Goal: Task Accomplishment & Management: Manage account settings

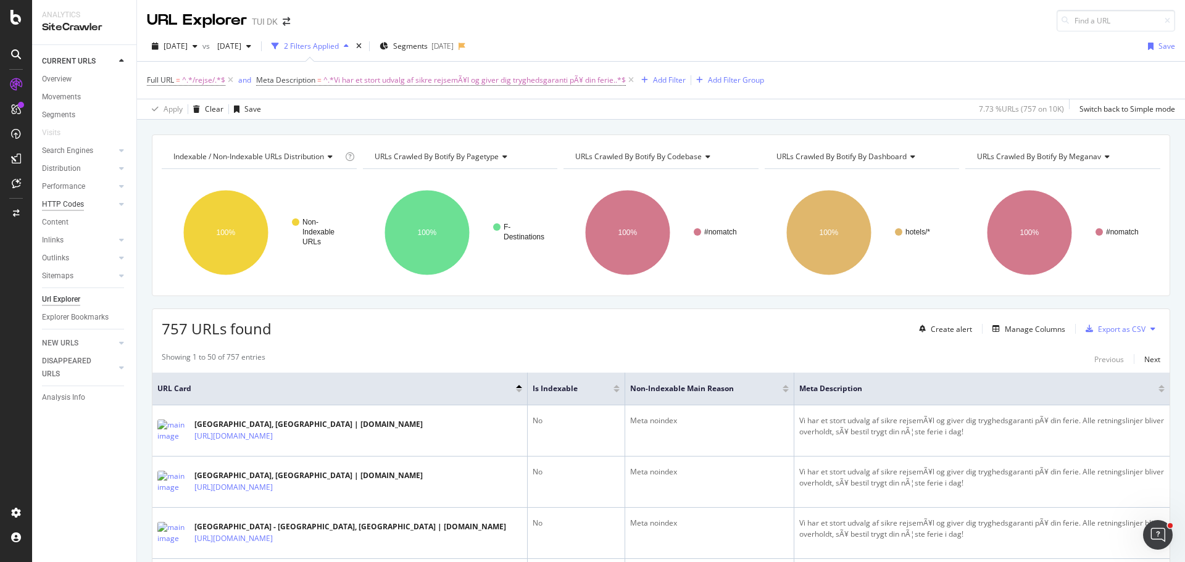
click at [66, 204] on div "HTTP Codes" at bounding box center [63, 204] width 42 height 13
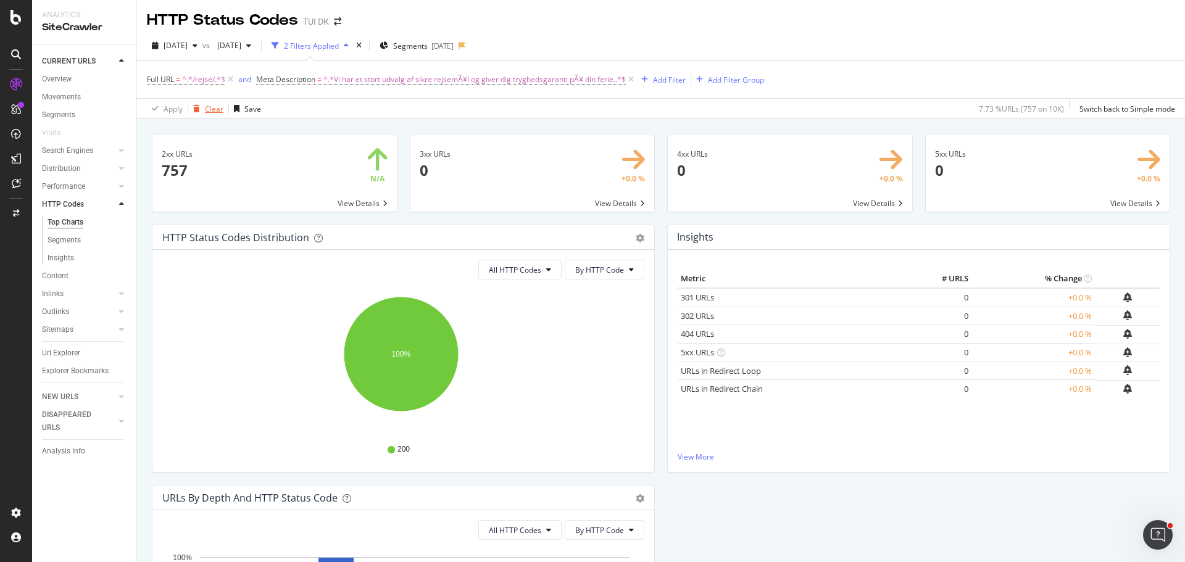
click at [206, 112] on div "Clear" at bounding box center [214, 109] width 19 height 10
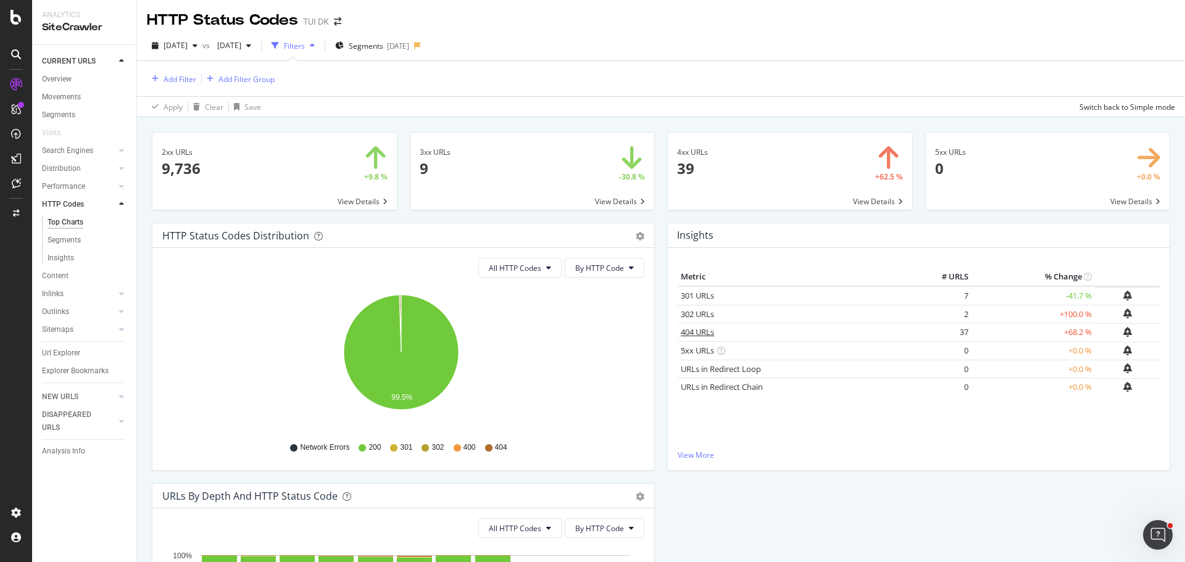
click at [701, 333] on link "404 URLs" at bounding box center [697, 332] width 33 height 11
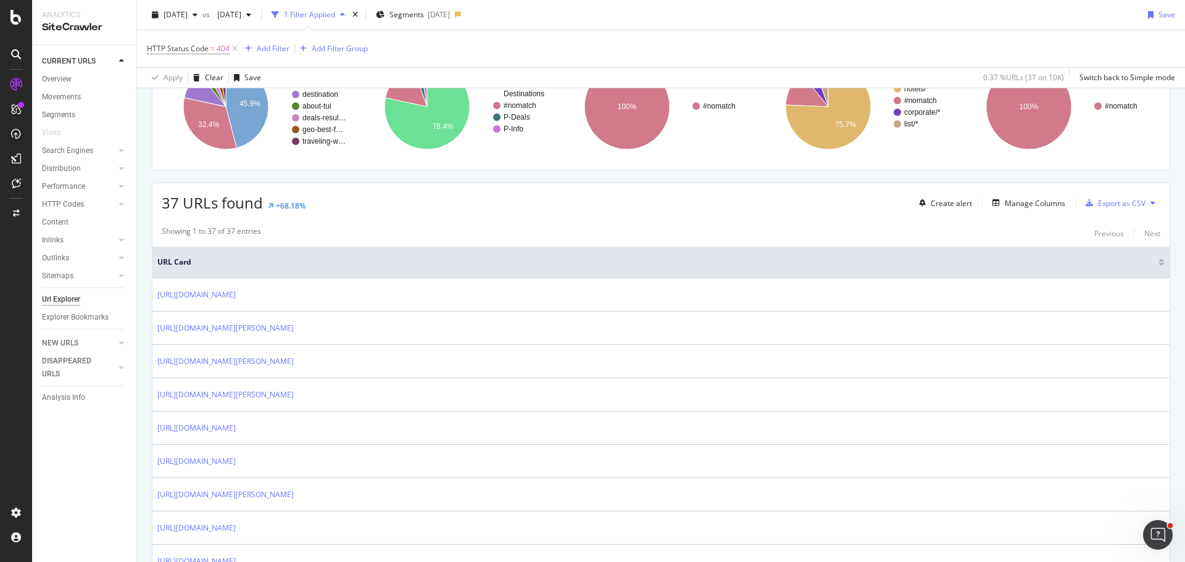
scroll to position [122, 0]
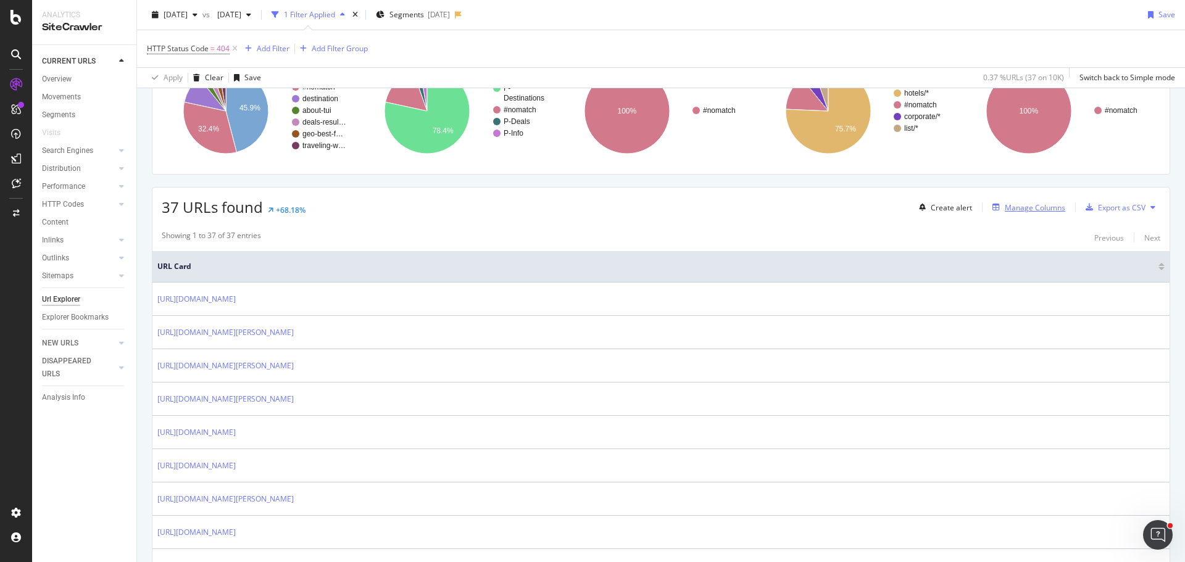
click at [1036, 213] on div "Manage Columns" at bounding box center [1027, 208] width 78 height 14
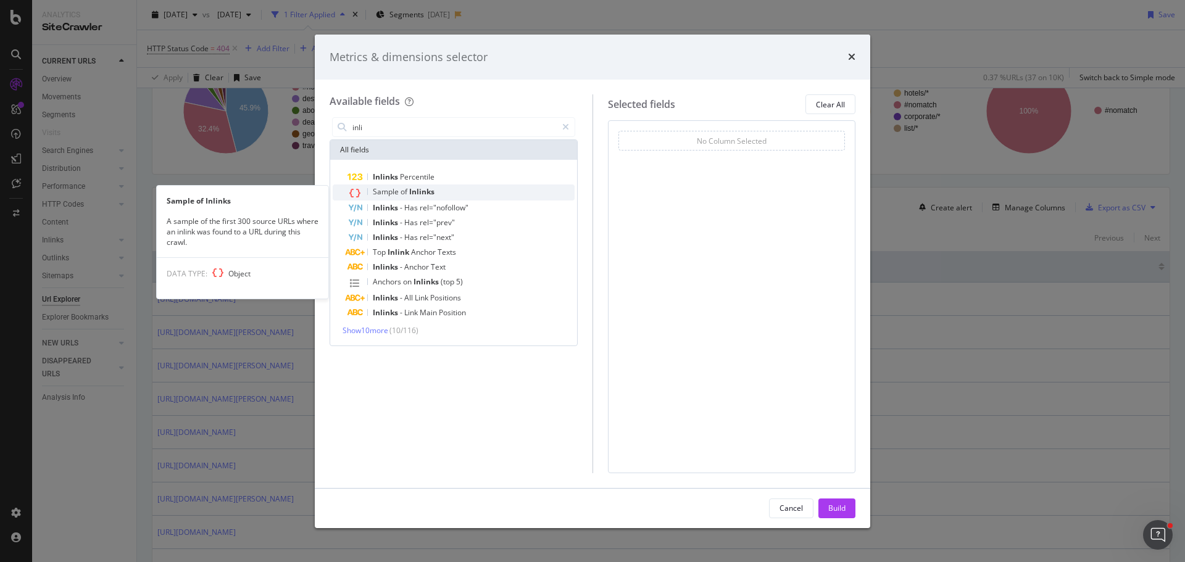
type input "inli"
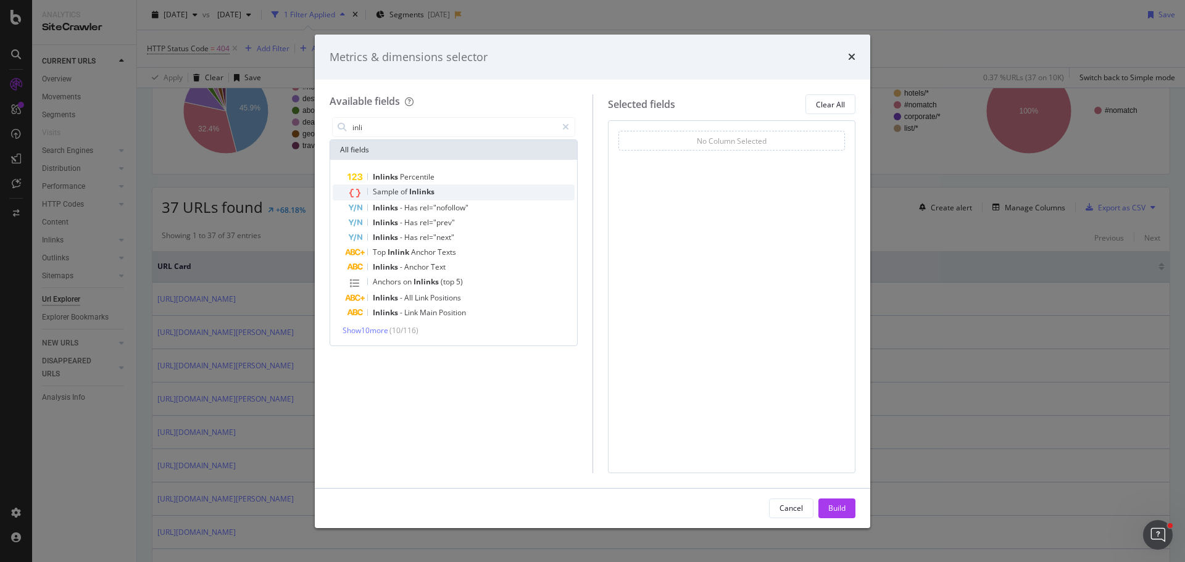
click at [436, 188] on div "Sample of Inlinks" at bounding box center [460, 193] width 227 height 16
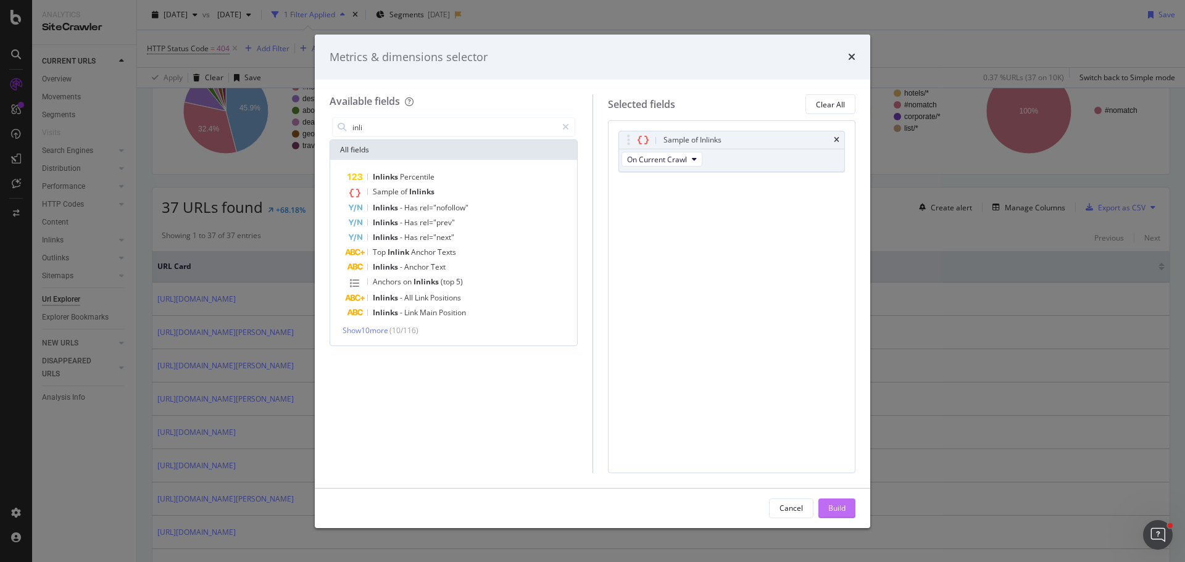
click at [833, 509] on div "Build" at bounding box center [836, 508] width 17 height 10
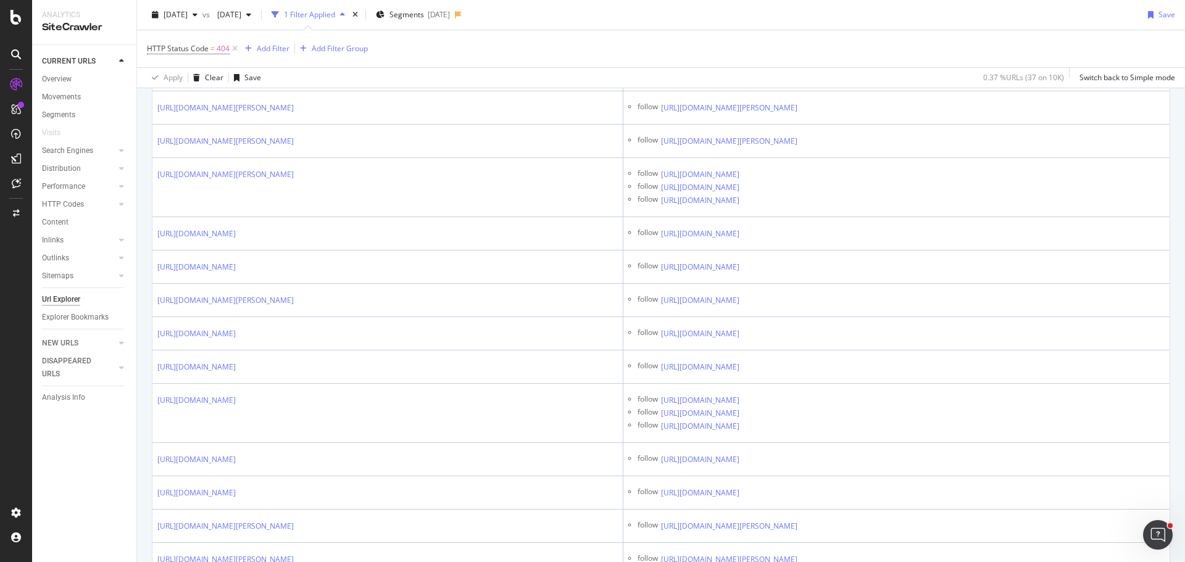
scroll to position [606, 0]
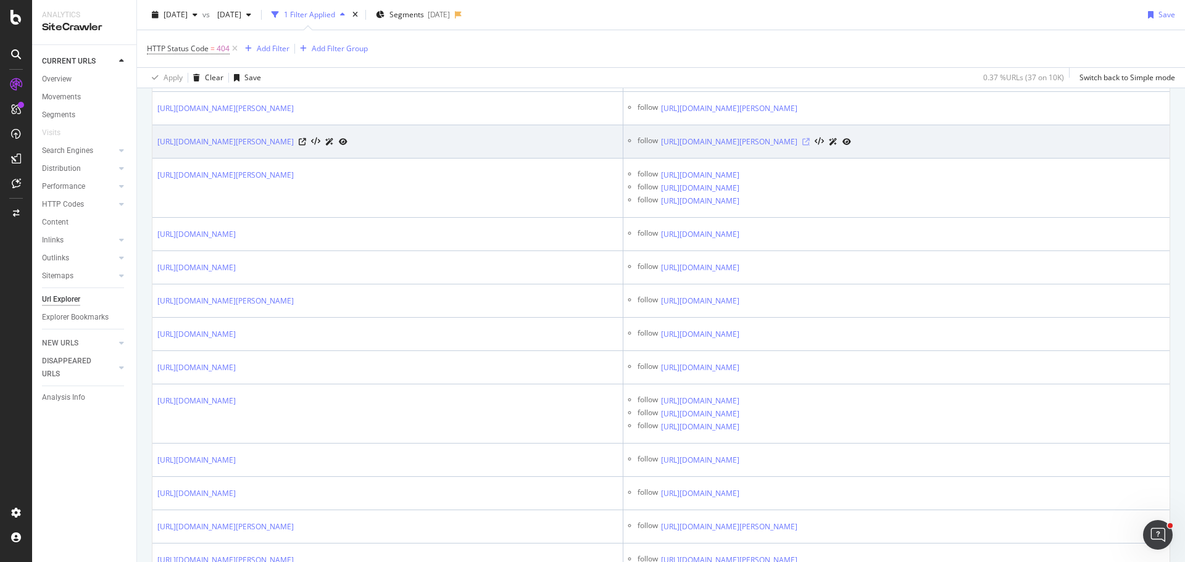
click at [810, 141] on icon at bounding box center [805, 141] width 7 height 7
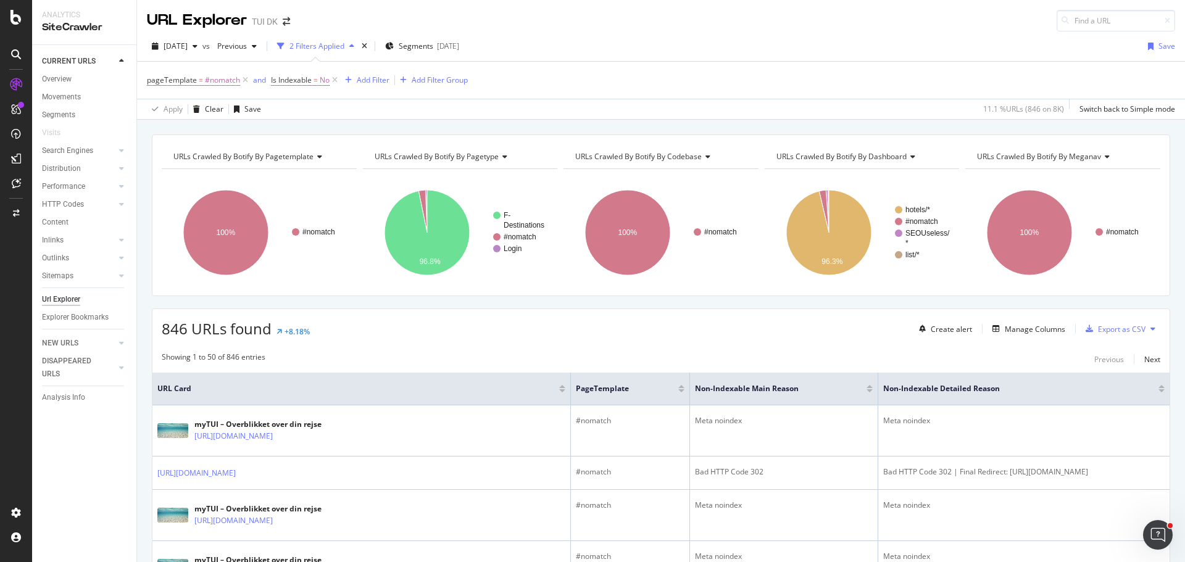
scroll to position [1099, 0]
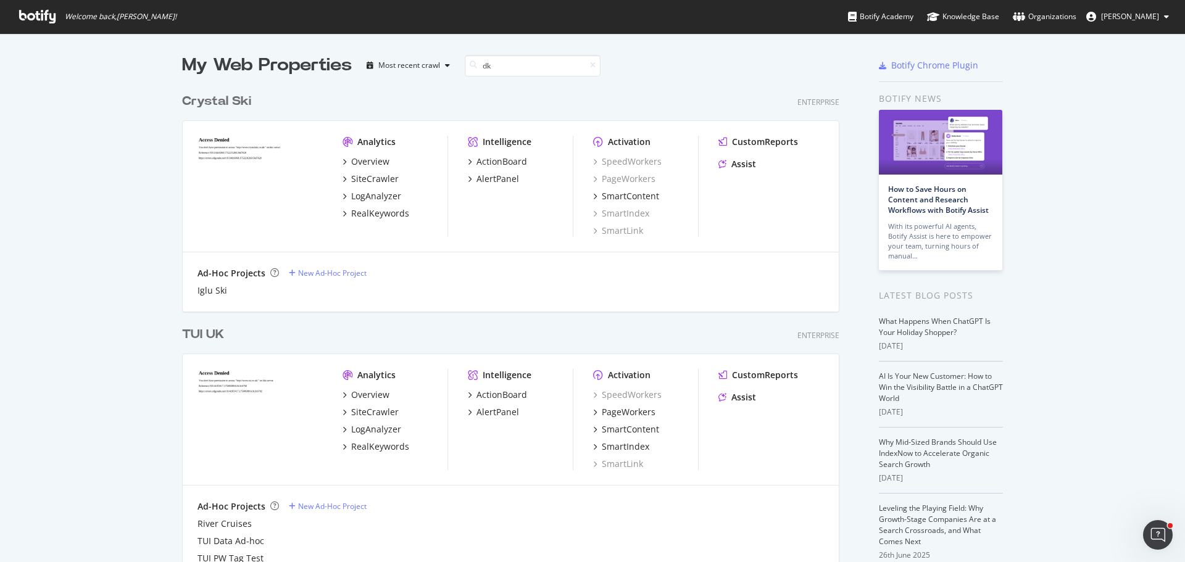
scroll to position [281, 658]
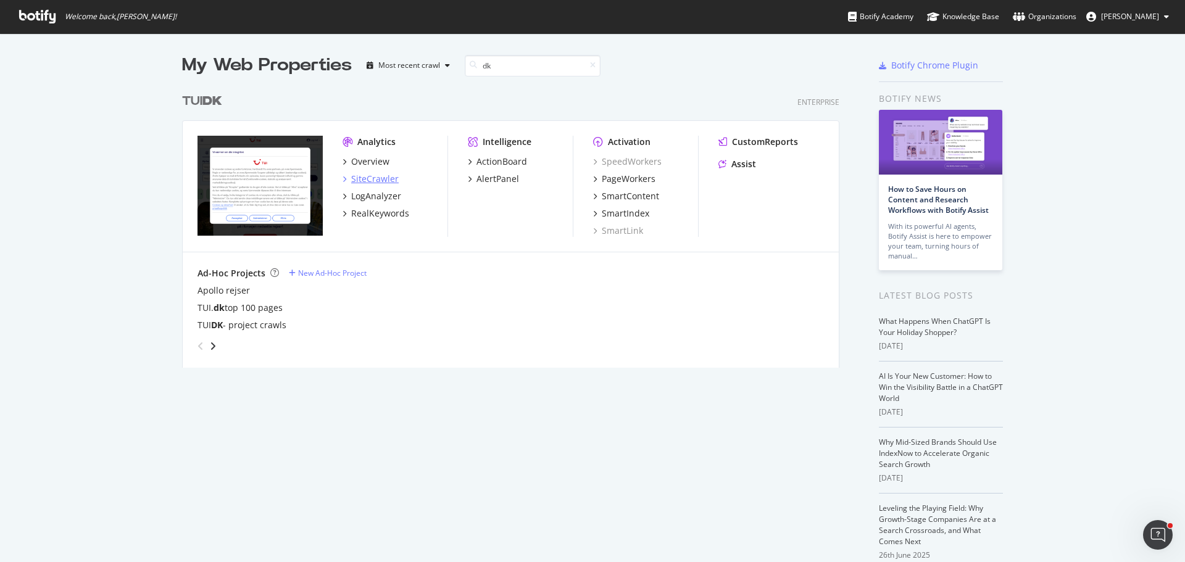
type input "dk"
click at [367, 173] on div "SiteCrawler" at bounding box center [375, 179] width 48 height 12
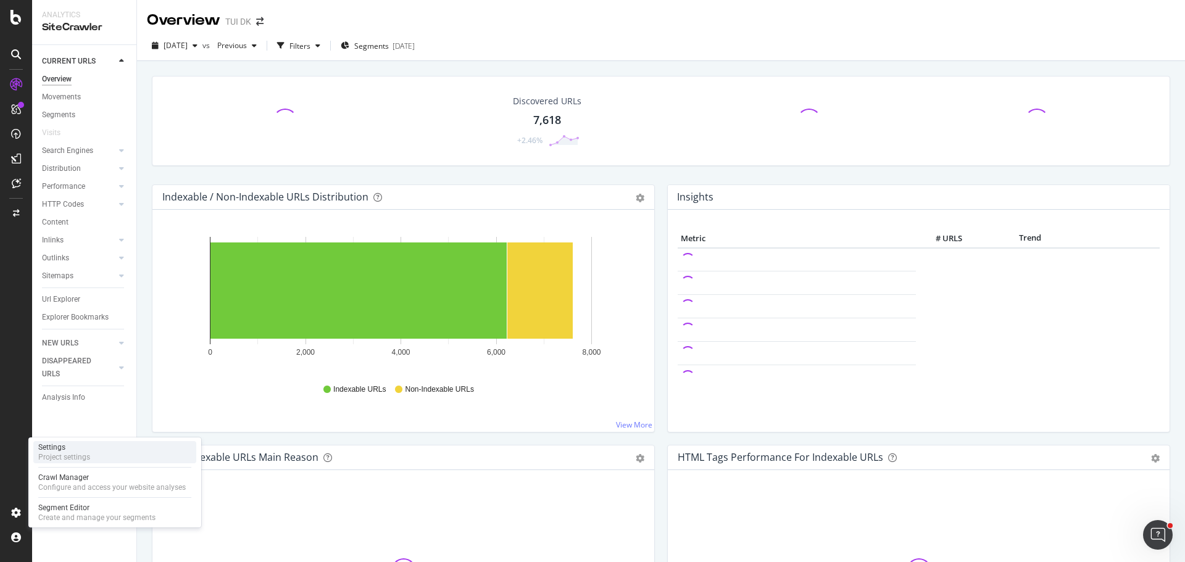
click at [91, 452] on div "Settings Project settings" at bounding box center [114, 452] width 163 height 22
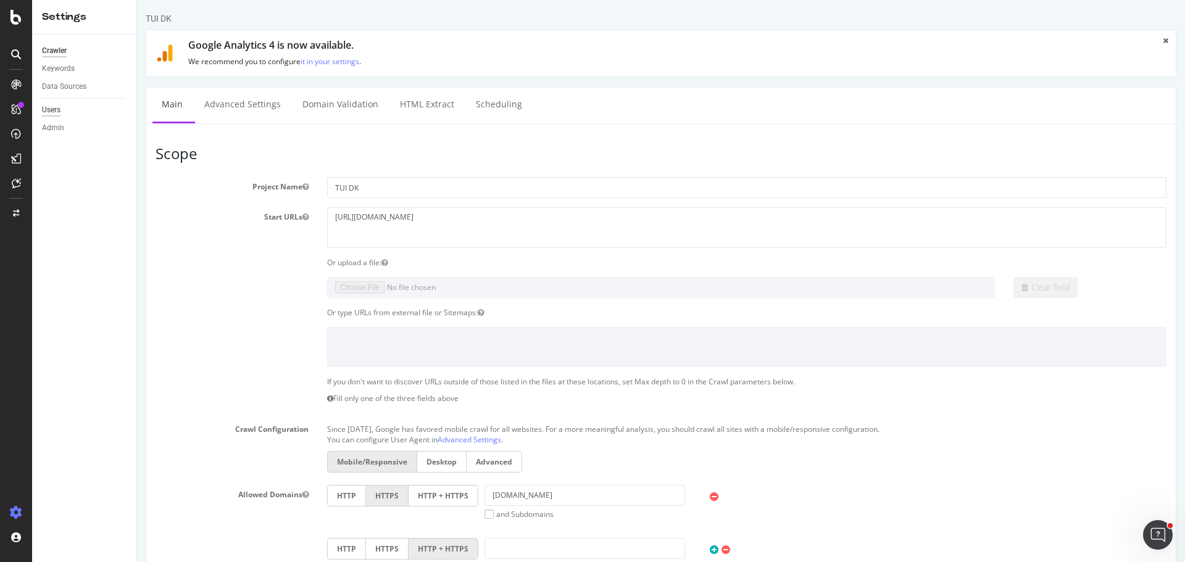
click at [51, 107] on div "Users" at bounding box center [51, 110] width 19 height 13
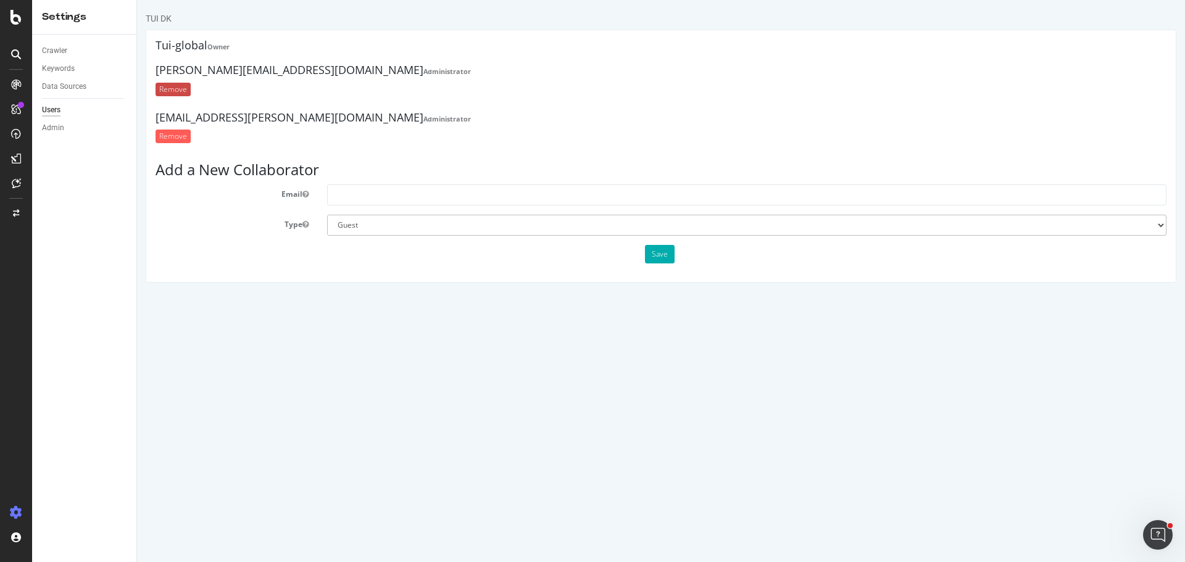
click at [170, 88] on input "Remove" at bounding box center [173, 90] width 35 height 14
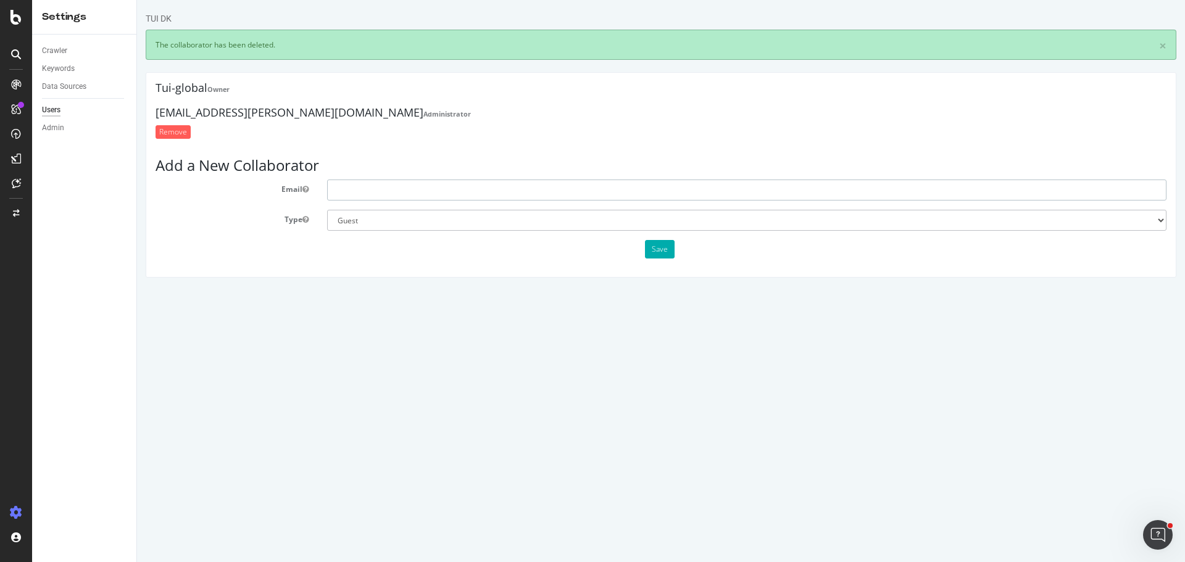
click at [350, 192] on input "text" at bounding box center [746, 190] width 839 height 21
click at [346, 220] on select "Administrator Guest" at bounding box center [746, 220] width 839 height 21
click at [361, 183] on input "text" at bounding box center [746, 190] width 839 height 21
paste input "[EMAIL_ADDRESS][DOMAIN_NAME]"
type input "[EMAIL_ADDRESS][DOMAIN_NAME]"
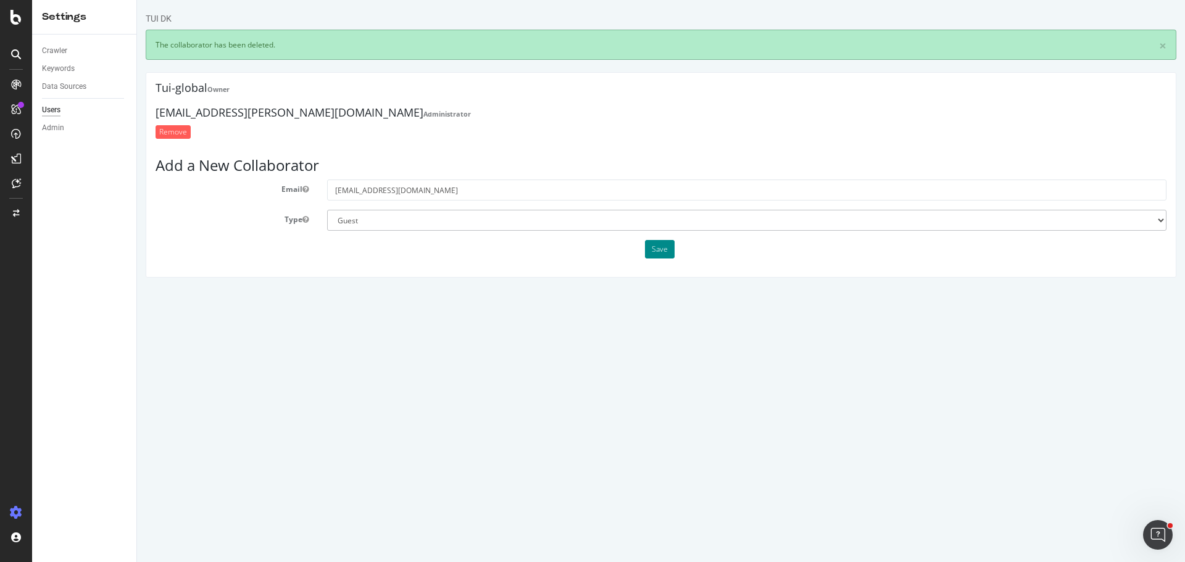
click at [662, 247] on button "Save" at bounding box center [660, 249] width 30 height 19
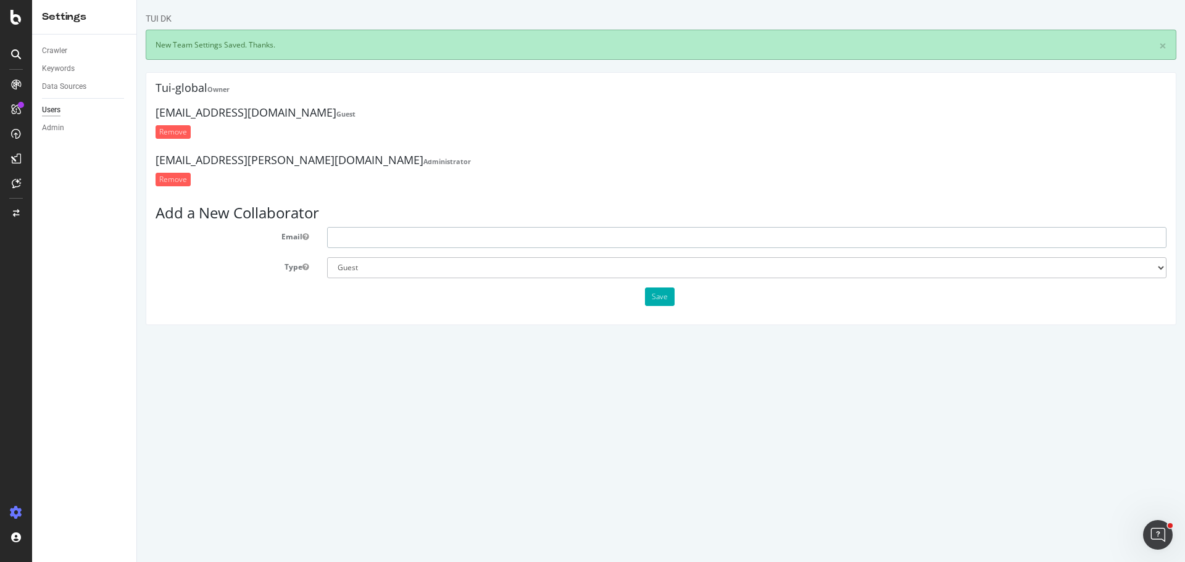
click at [368, 241] on input "text" at bounding box center [746, 237] width 839 height 21
paste input "[EMAIL_ADDRESS][PERSON_NAME][DOMAIN_NAME]"
type input "[EMAIL_ADDRESS][PERSON_NAME][DOMAIN_NAME]"
click at [663, 300] on button "Save" at bounding box center [660, 297] width 30 height 19
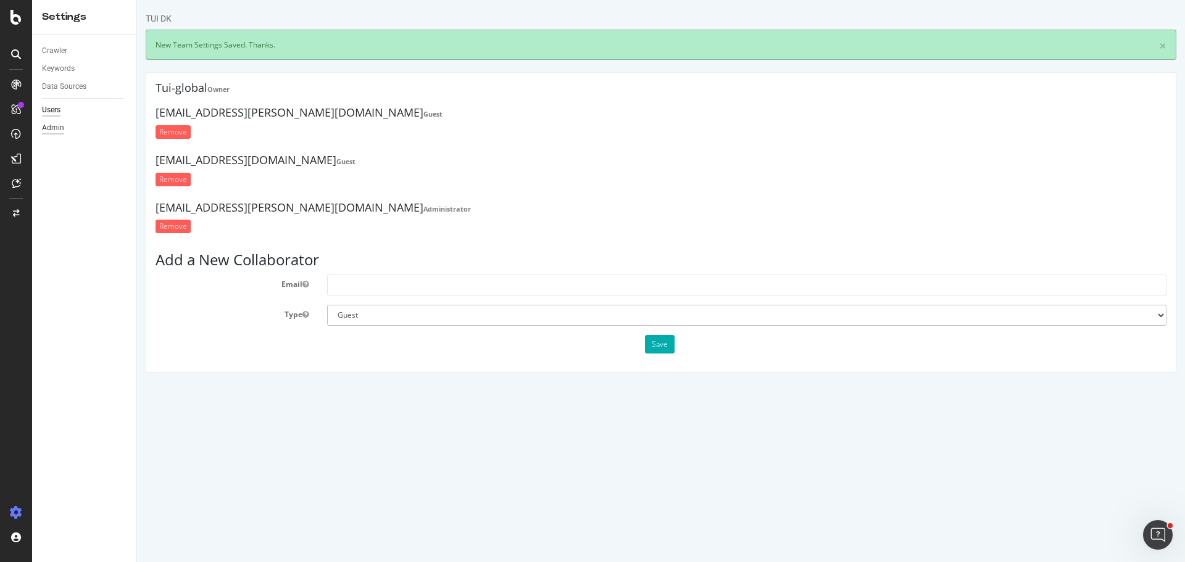
click at [57, 128] on div "Admin" at bounding box center [53, 128] width 22 height 13
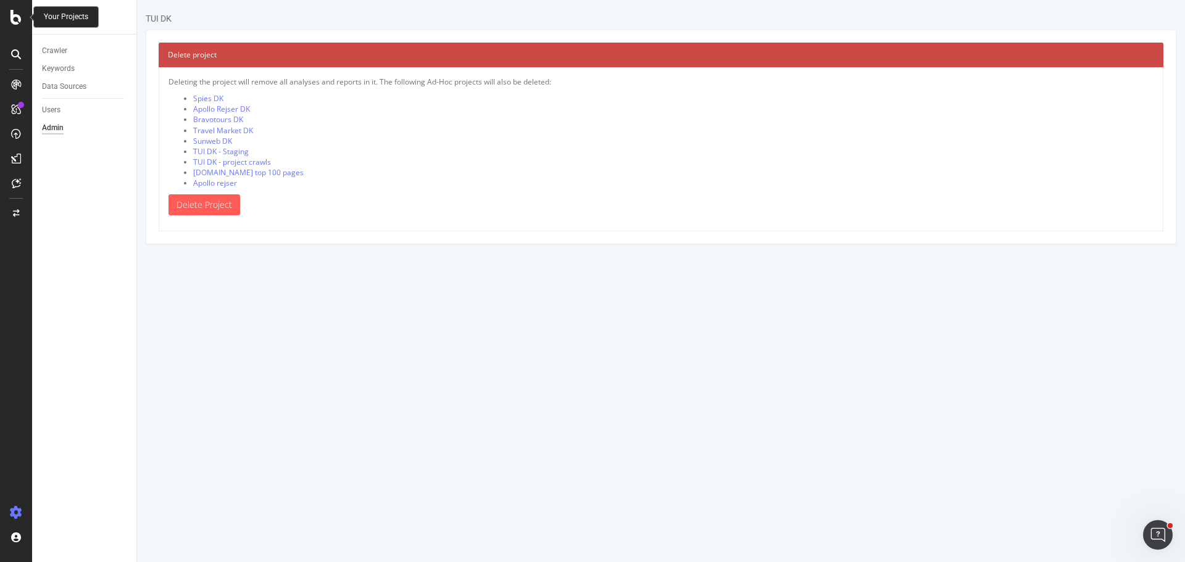
click at [17, 15] on icon at bounding box center [15, 17] width 11 height 15
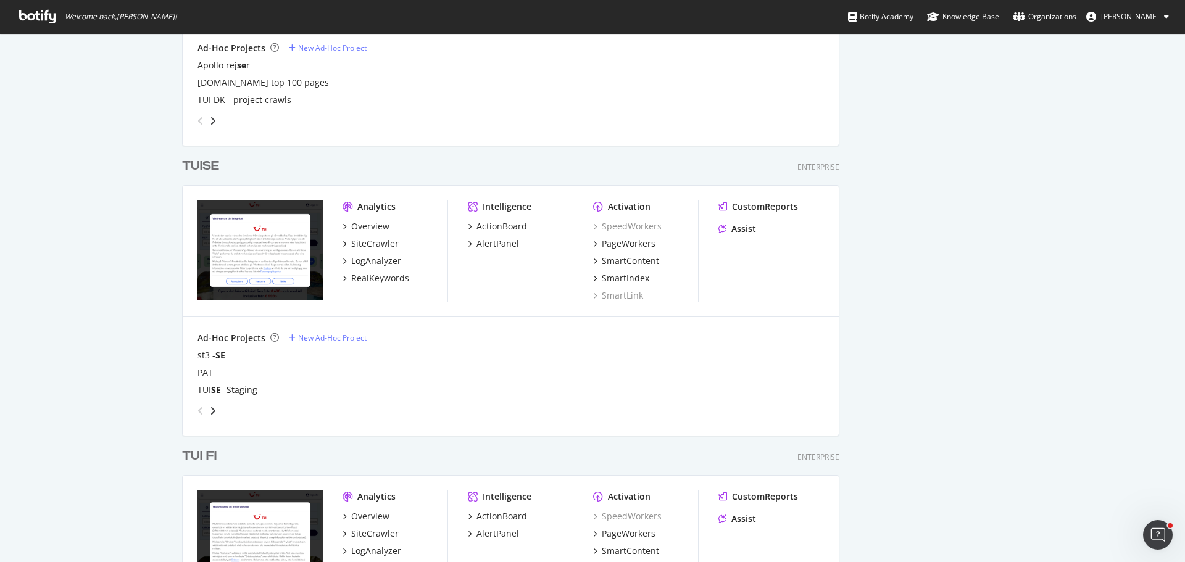
scroll to position [806, 0]
type input "se"
click at [369, 229] on div "Overview" at bounding box center [370, 226] width 38 height 12
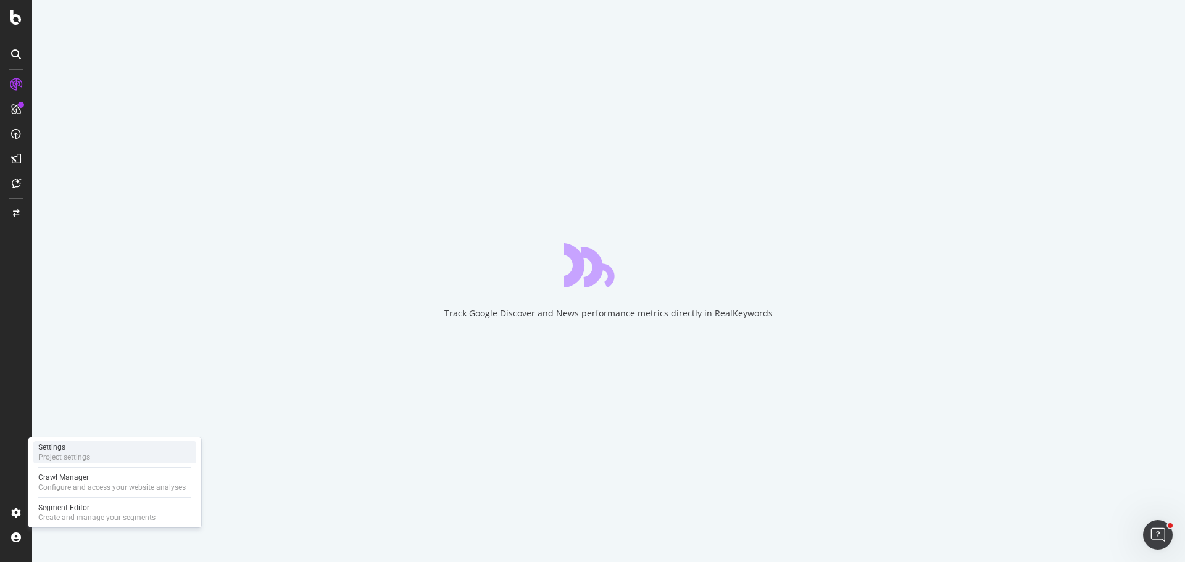
click at [81, 451] on div "Settings" at bounding box center [64, 448] width 52 height 10
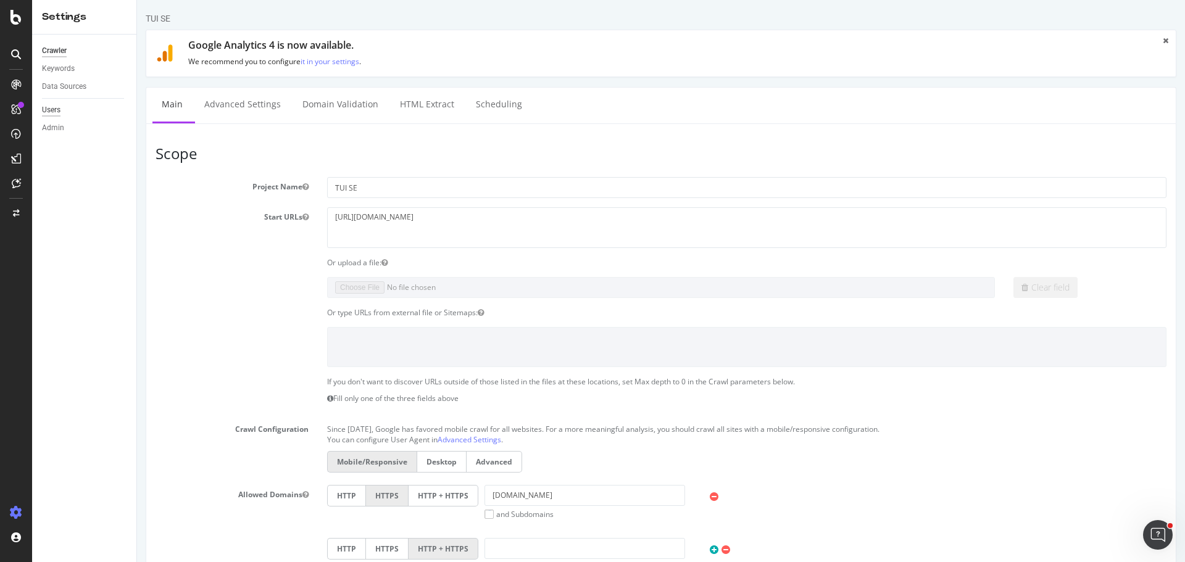
click at [54, 114] on div "Users" at bounding box center [51, 110] width 19 height 13
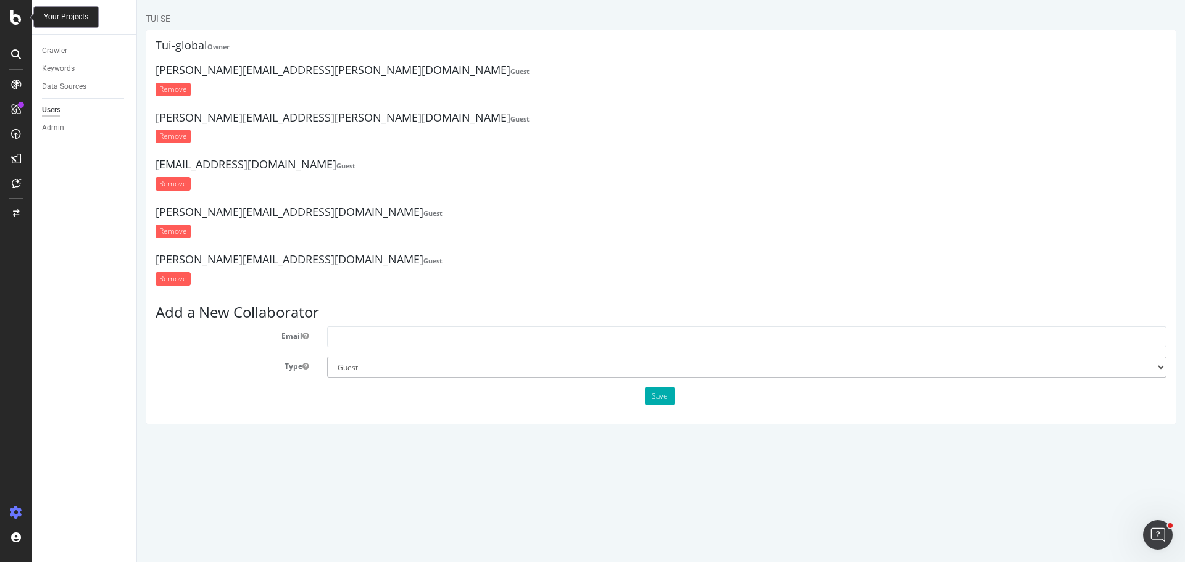
click at [12, 18] on icon at bounding box center [15, 17] width 11 height 15
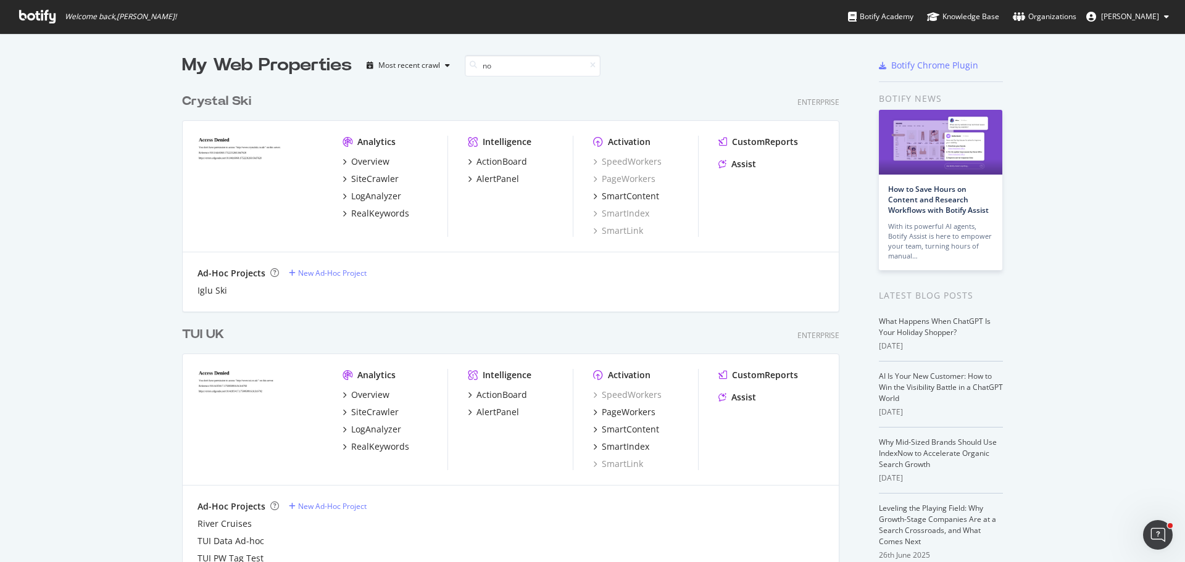
scroll to position [281, 658]
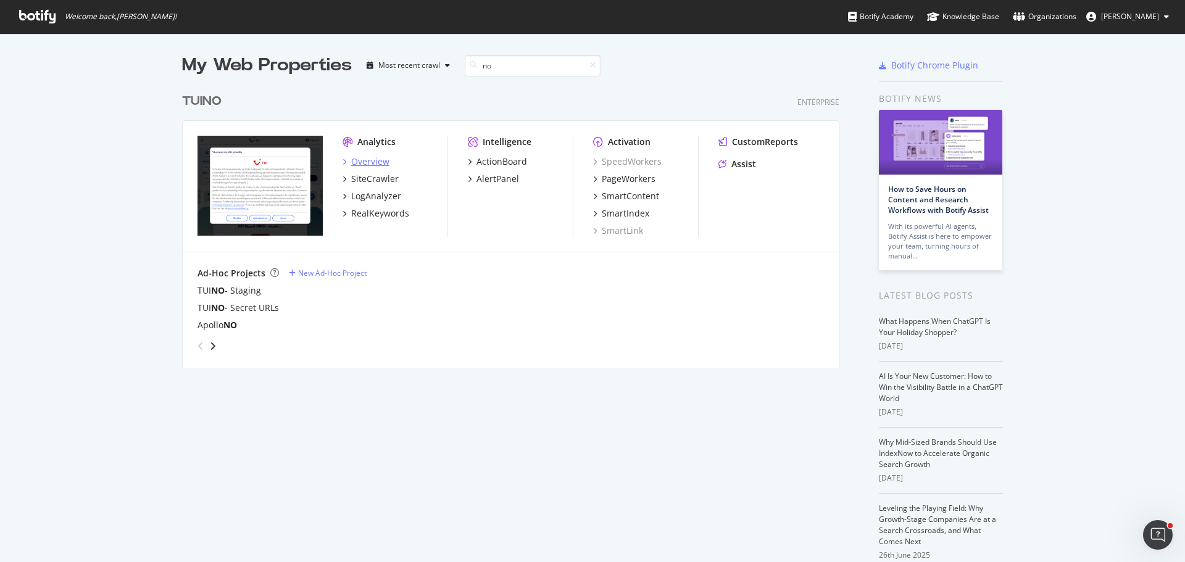
type input "no"
click at [357, 159] on div "Overview" at bounding box center [370, 162] width 38 height 12
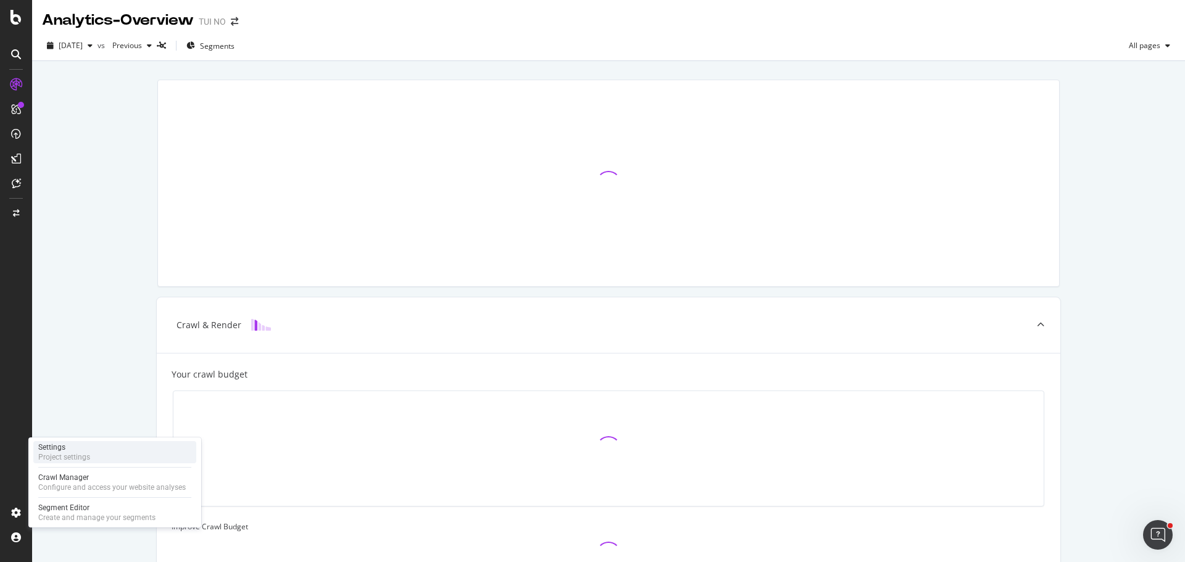
click at [94, 443] on div "Settings Project settings" at bounding box center [114, 452] width 163 height 22
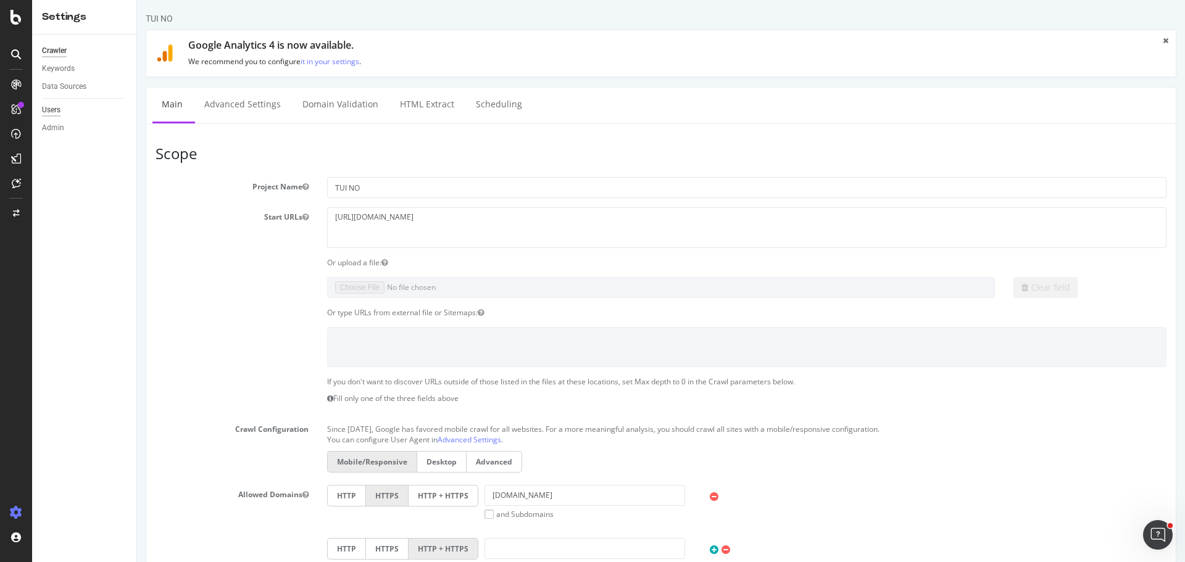
click at [57, 114] on div "Users" at bounding box center [51, 110] width 19 height 13
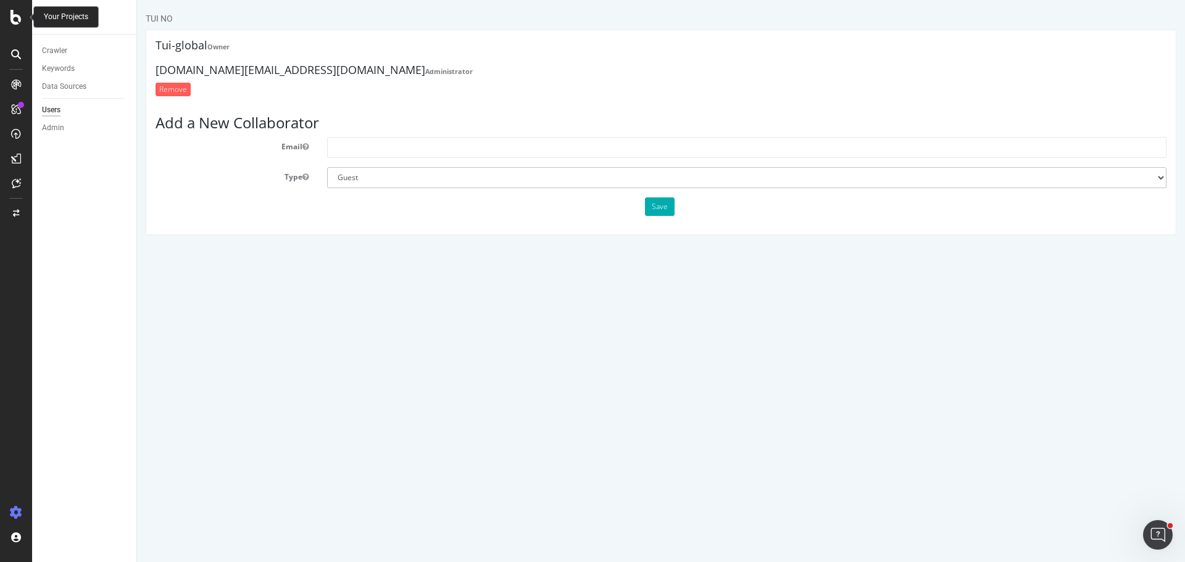
click at [12, 18] on icon at bounding box center [15, 17] width 11 height 15
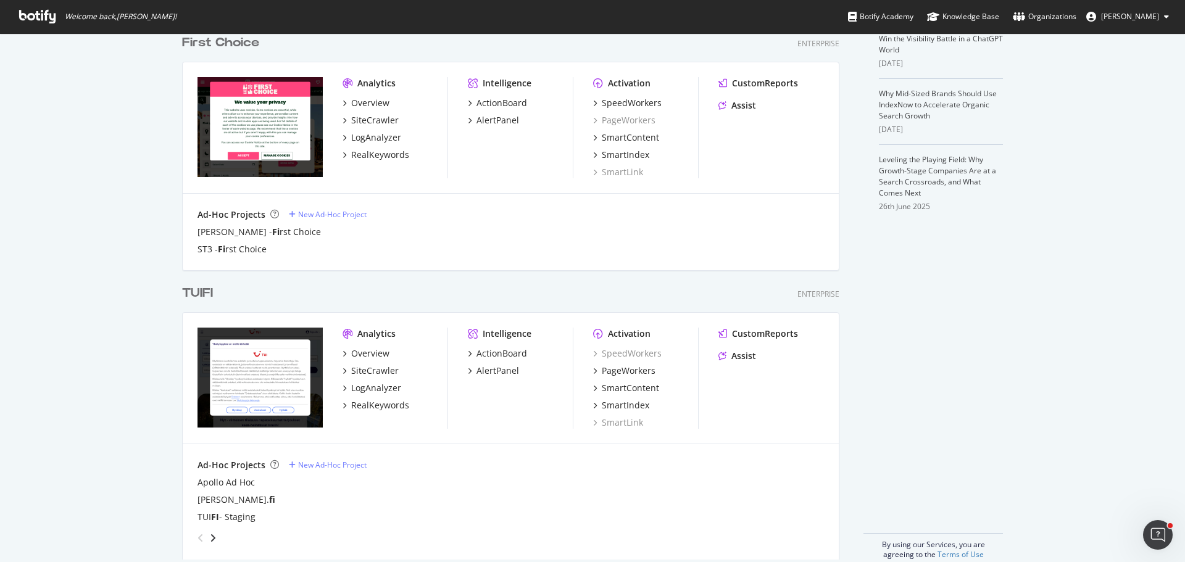
scroll to position [366, 0]
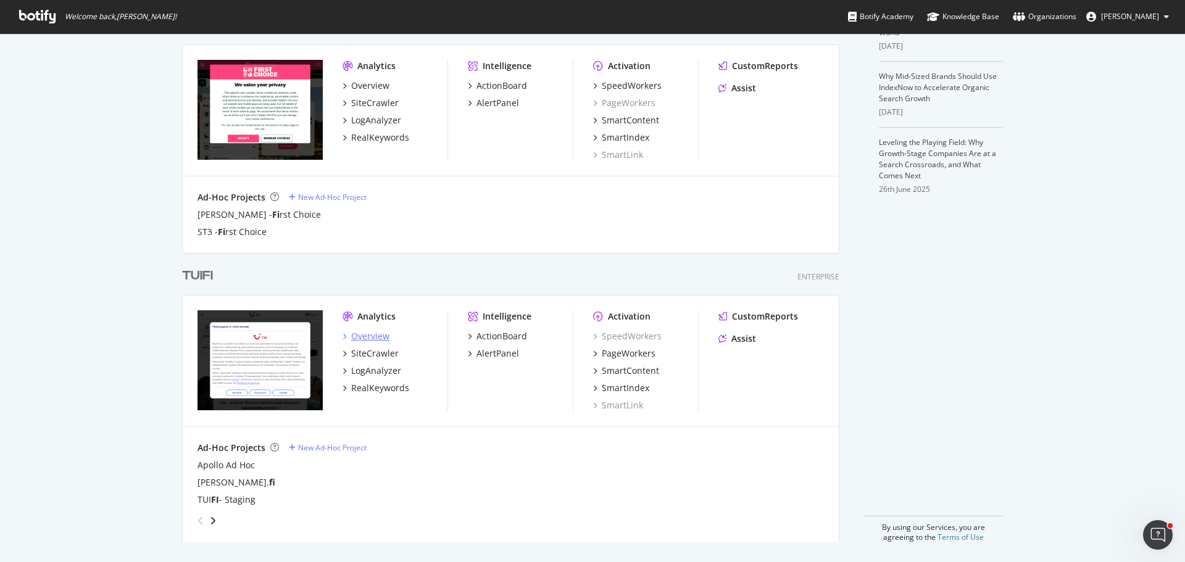
type input "fi"
click at [365, 334] on div "Overview" at bounding box center [370, 336] width 38 height 12
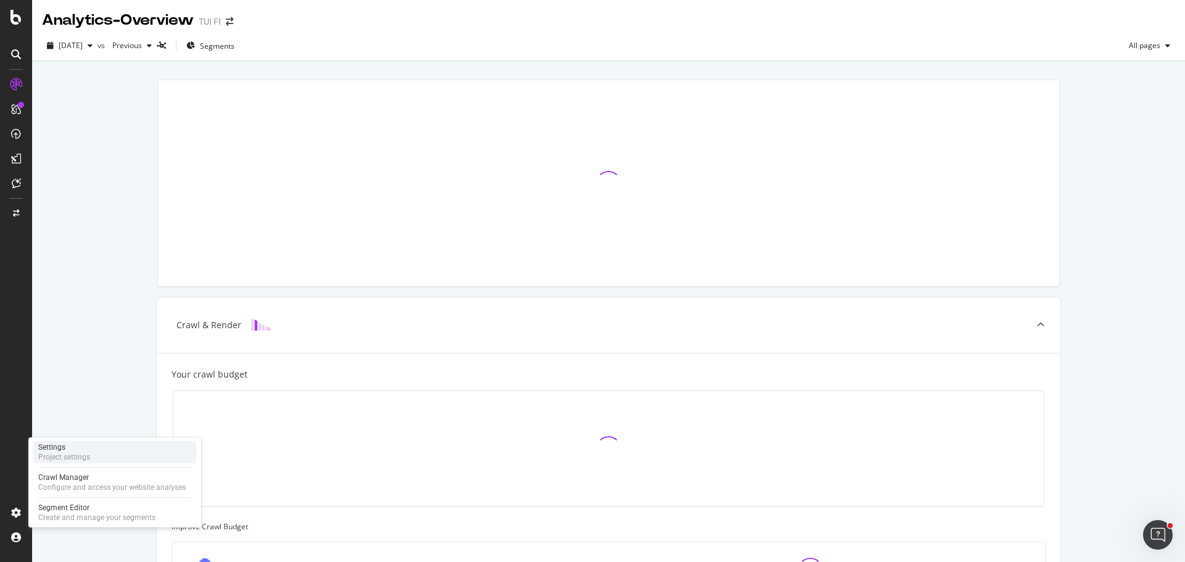
click at [82, 454] on div "Project settings" at bounding box center [64, 457] width 52 height 10
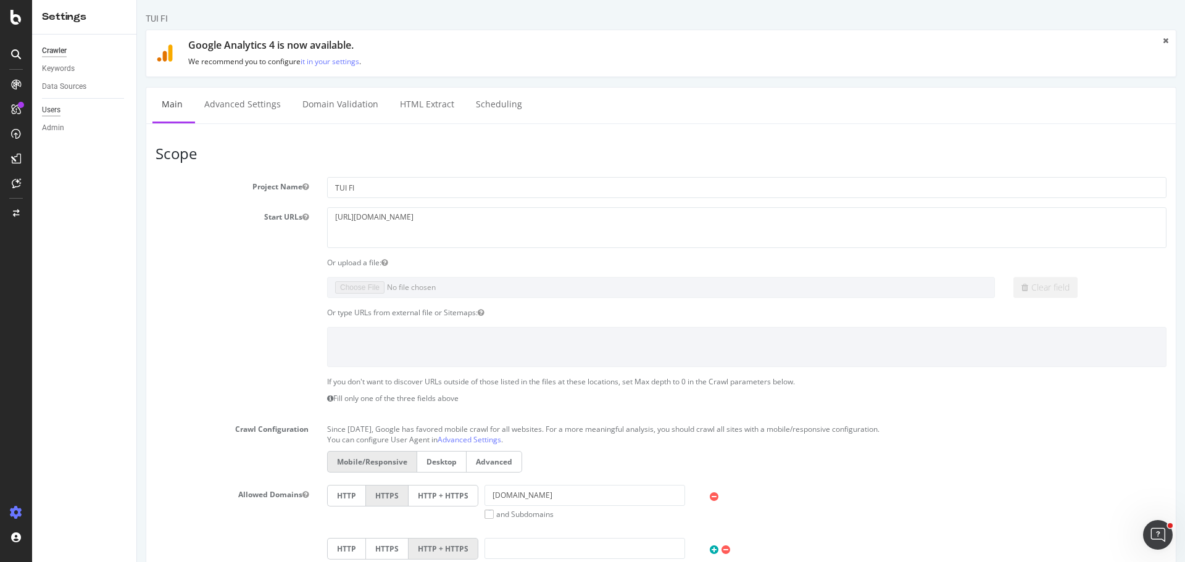
click at [57, 114] on div "Users" at bounding box center [51, 110] width 19 height 13
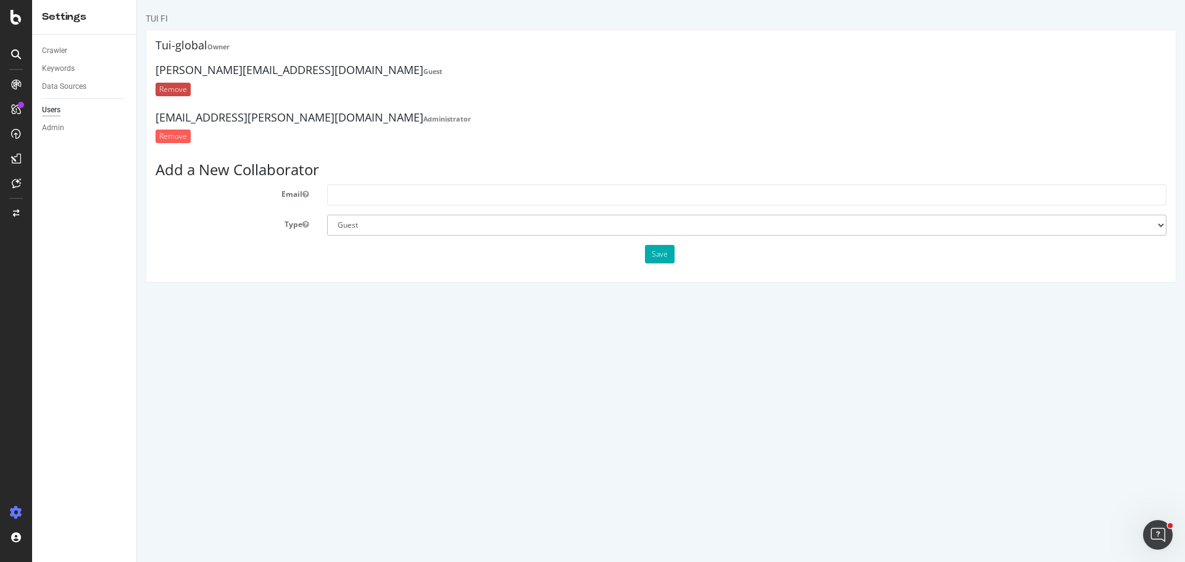
click at [170, 87] on input "Remove" at bounding box center [173, 90] width 35 height 14
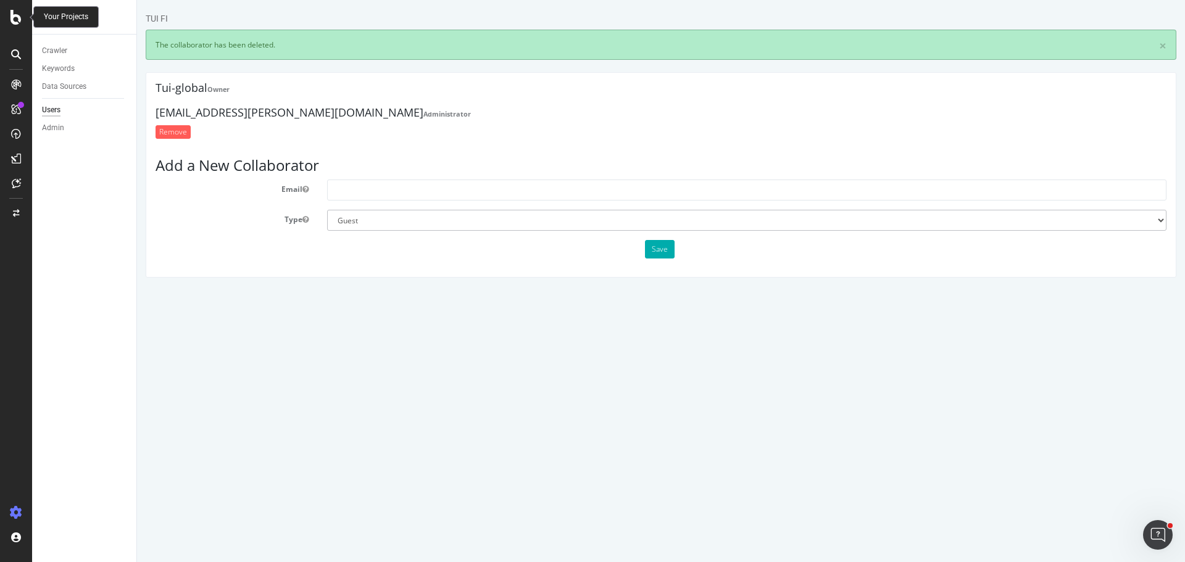
click at [14, 16] on icon at bounding box center [15, 17] width 11 height 15
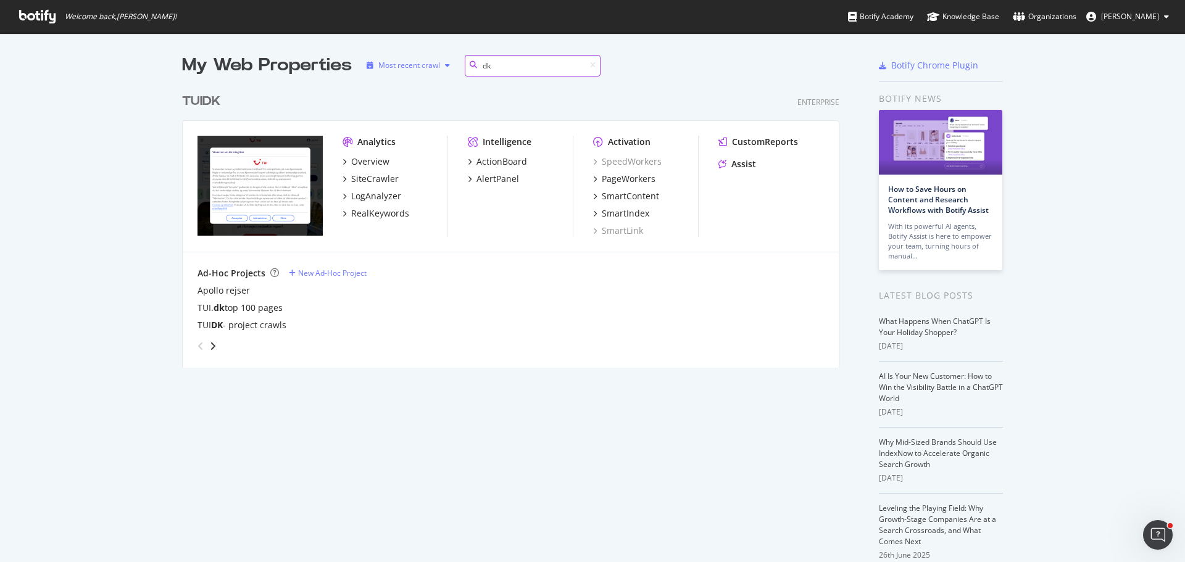
scroll to position [281, 658]
type input "dk"
click at [369, 180] on div "SiteCrawler" at bounding box center [375, 179] width 48 height 12
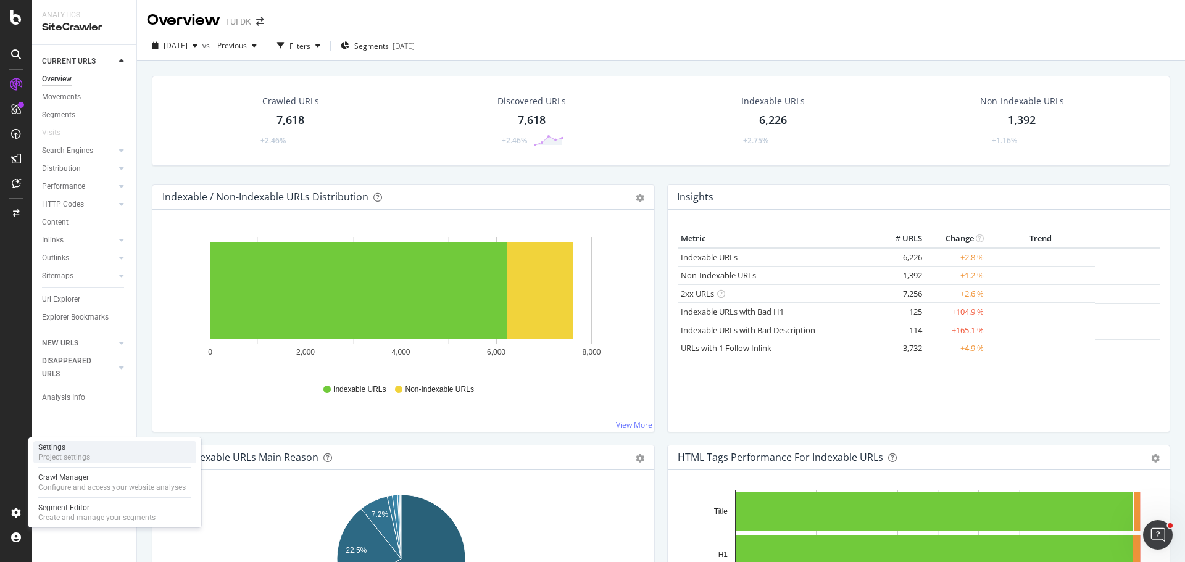
click at [81, 449] on div "Settings" at bounding box center [64, 448] width 52 height 10
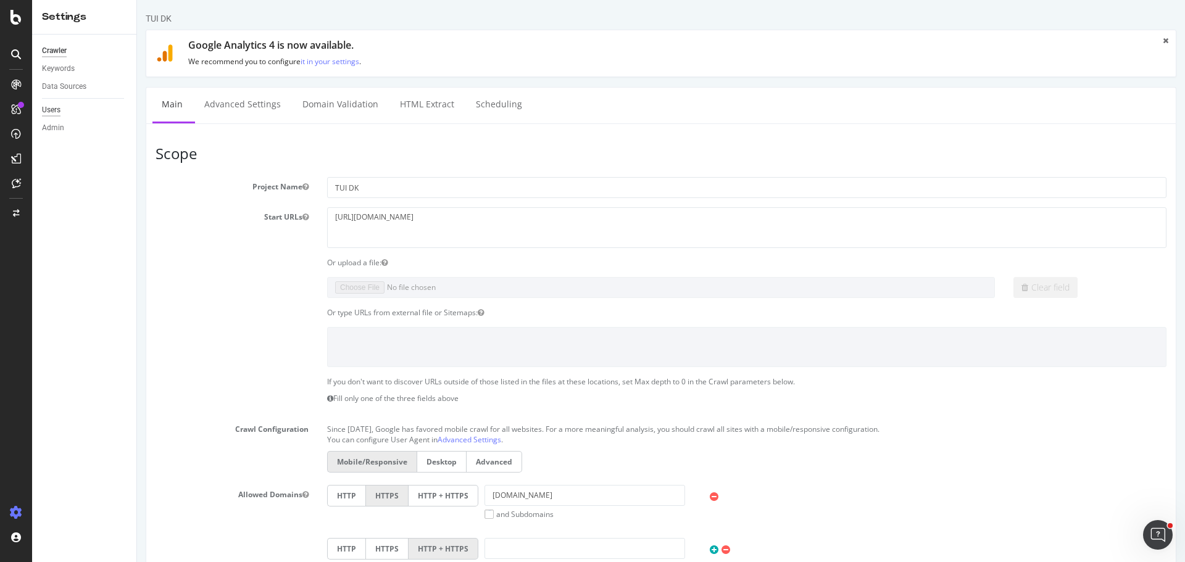
click at [47, 113] on div "Users" at bounding box center [51, 110] width 19 height 13
